Goal: Entertainment & Leisure: Consume media (video, audio)

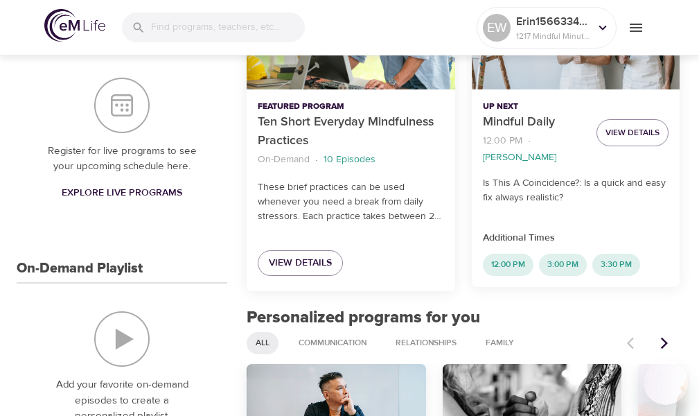
scroll to position [346, 0]
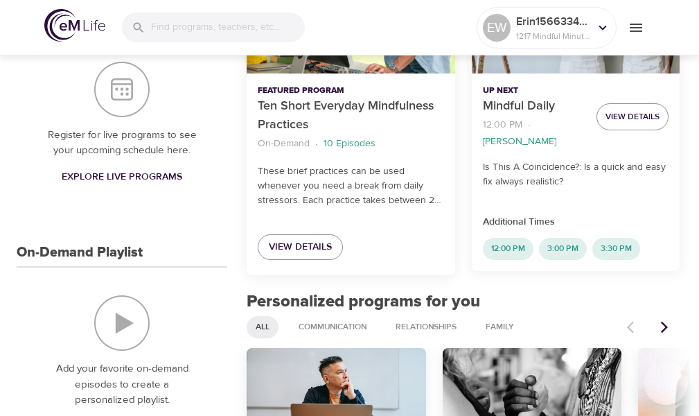
click at [133, 335] on img "On-Demand Playlist" at bounding box center [121, 322] width 55 height 55
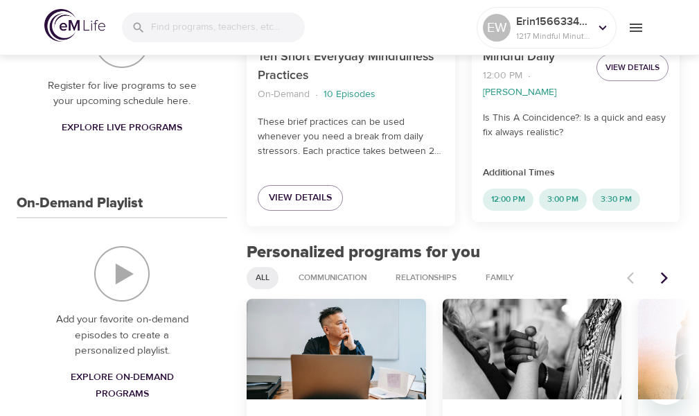
scroll to position [485, 0]
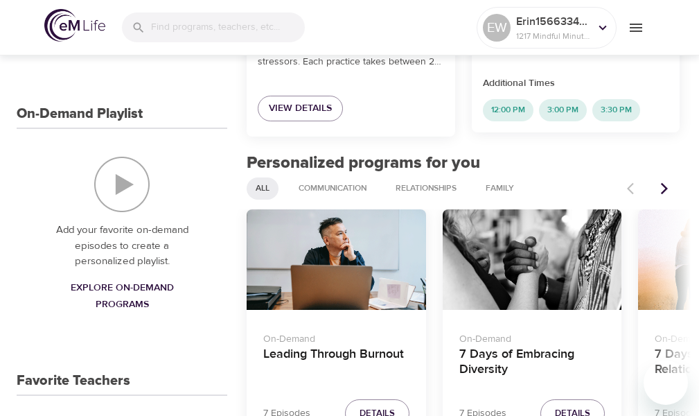
click at [116, 303] on span "Explore On-Demand Programs" at bounding box center [122, 296] width 144 height 34
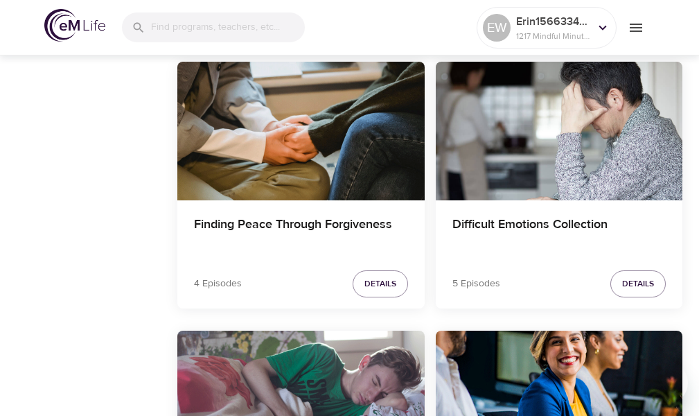
scroll to position [3673, 0]
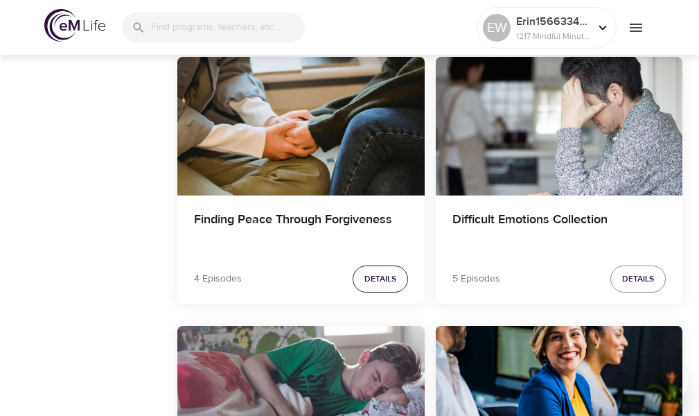
click at [396, 285] on span "Details" at bounding box center [380, 279] width 32 height 15
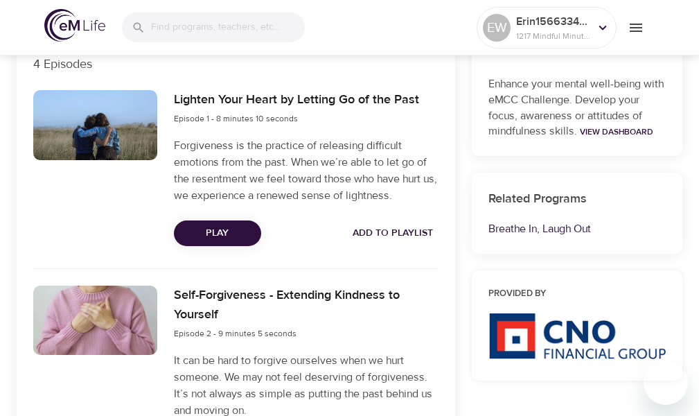
scroll to position [441, 0]
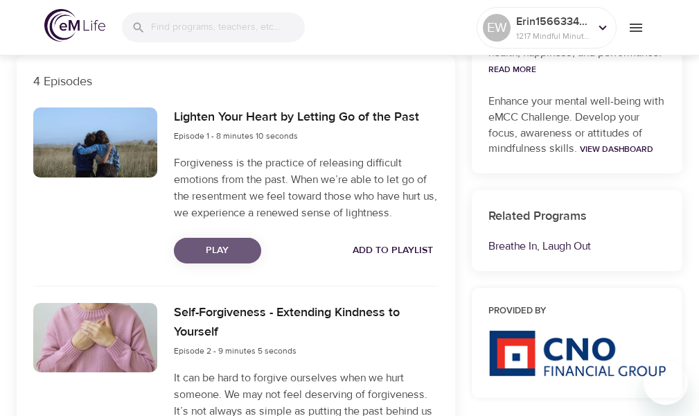
click at [199, 251] on span "Play" at bounding box center [217, 250] width 65 height 17
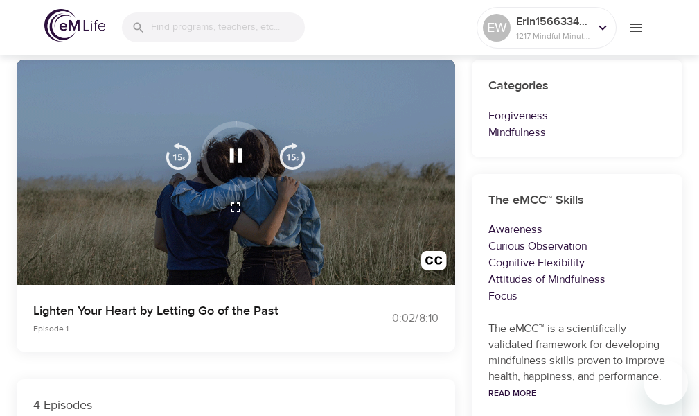
scroll to position [139, 0]
